Goal: Transaction & Acquisition: Book appointment/travel/reservation

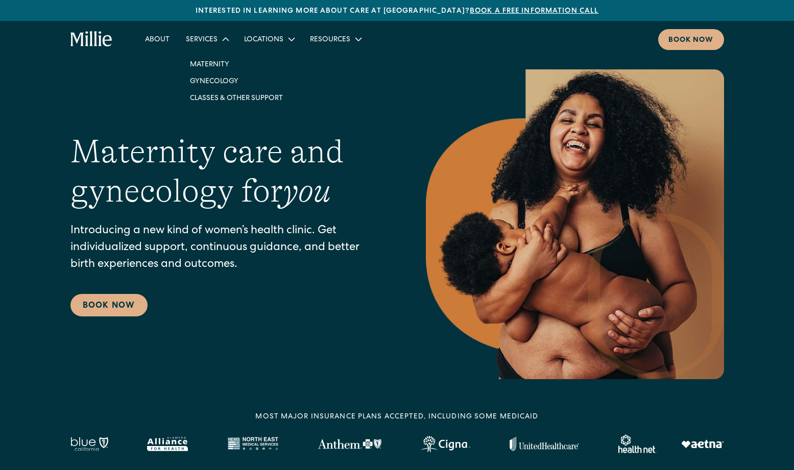
click at [210, 41] on div "Services" at bounding box center [202, 40] width 32 height 11
click at [206, 83] on link "Gynecology" at bounding box center [236, 81] width 109 height 17
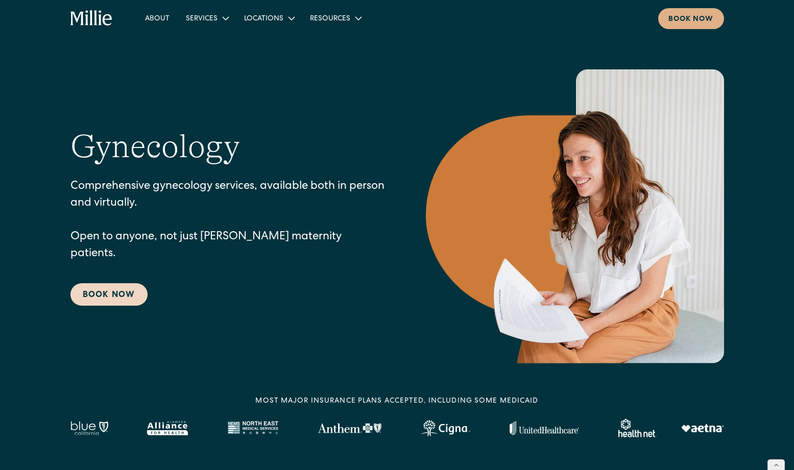
click at [100, 291] on link "Book Now" at bounding box center [108, 294] width 77 height 22
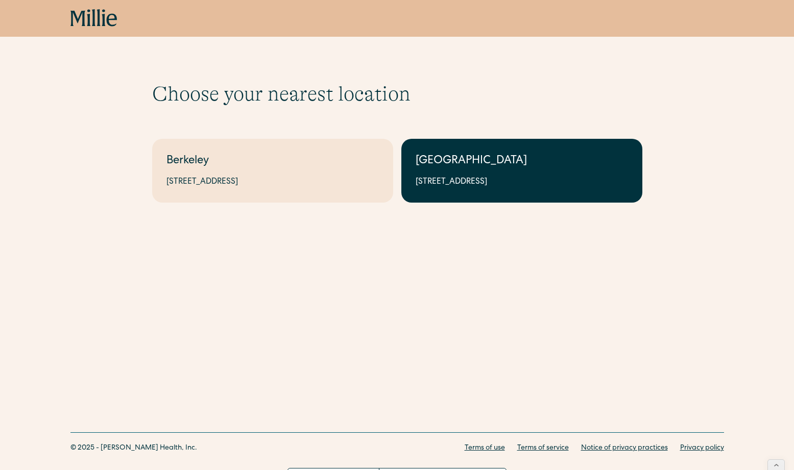
click at [451, 188] on link "South Bay 1471 Saratoga Ave, Suite 101, San Jose, CA 95129" at bounding box center [521, 171] width 241 height 64
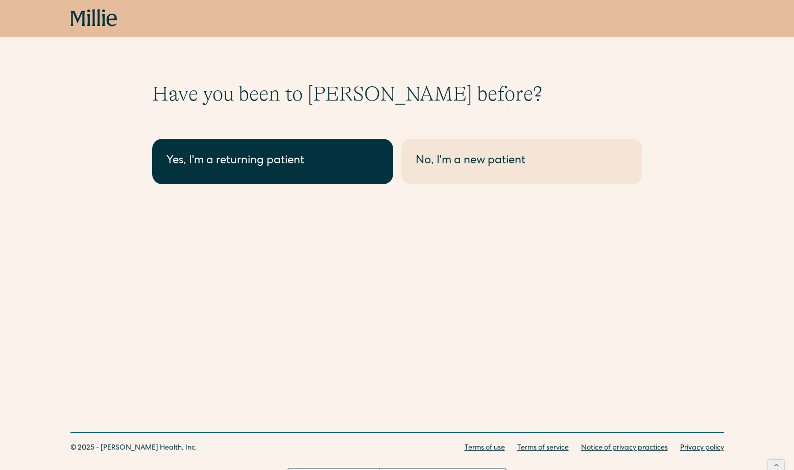
click at [278, 165] on div "Yes, I'm a returning patient" at bounding box center [272, 161] width 212 height 17
